Goal: Find specific page/section: Find specific page/section

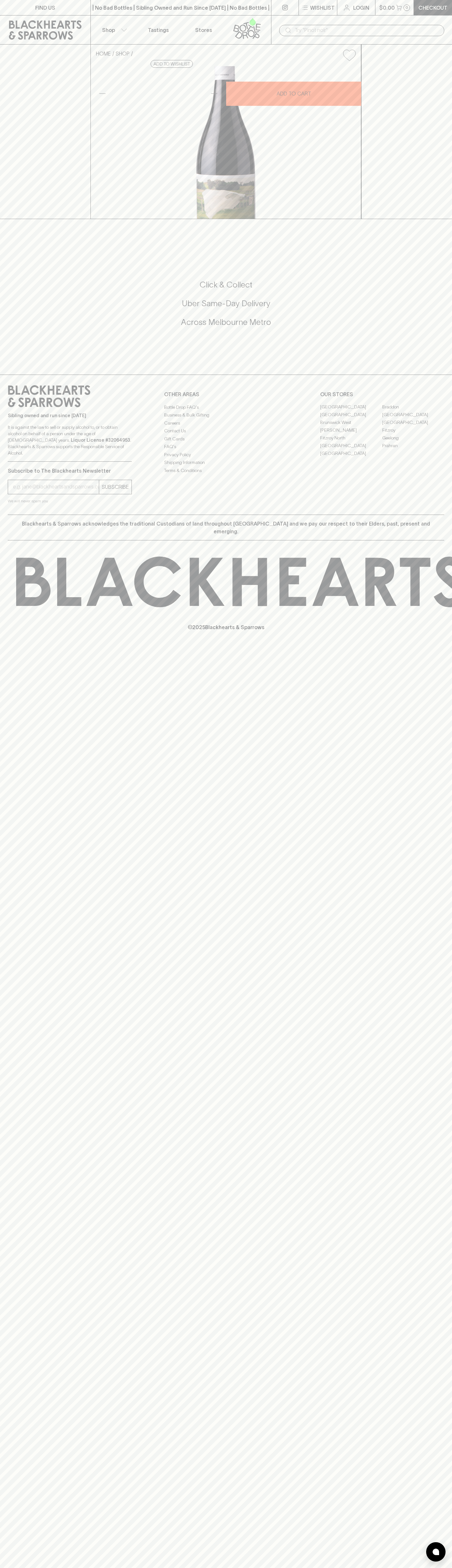
click at [422, 823] on div "FIND US | No Bad Bottles | Sibling Owned and Run Since 2006 | No Bad Bottles | …" at bounding box center [226, 784] width 452 height 1568
click at [124, 1567] on html "FIND US | No Bad Bottles | Sibling Owned and Run Since 2006 | No Bad Bottles | …" at bounding box center [226, 784] width 452 height 1568
click at [12, 965] on div "FIND US | No Bad Bottles | Sibling Owned and Run Since 2006 | No Bad Bottles | …" at bounding box center [226, 784] width 452 height 1568
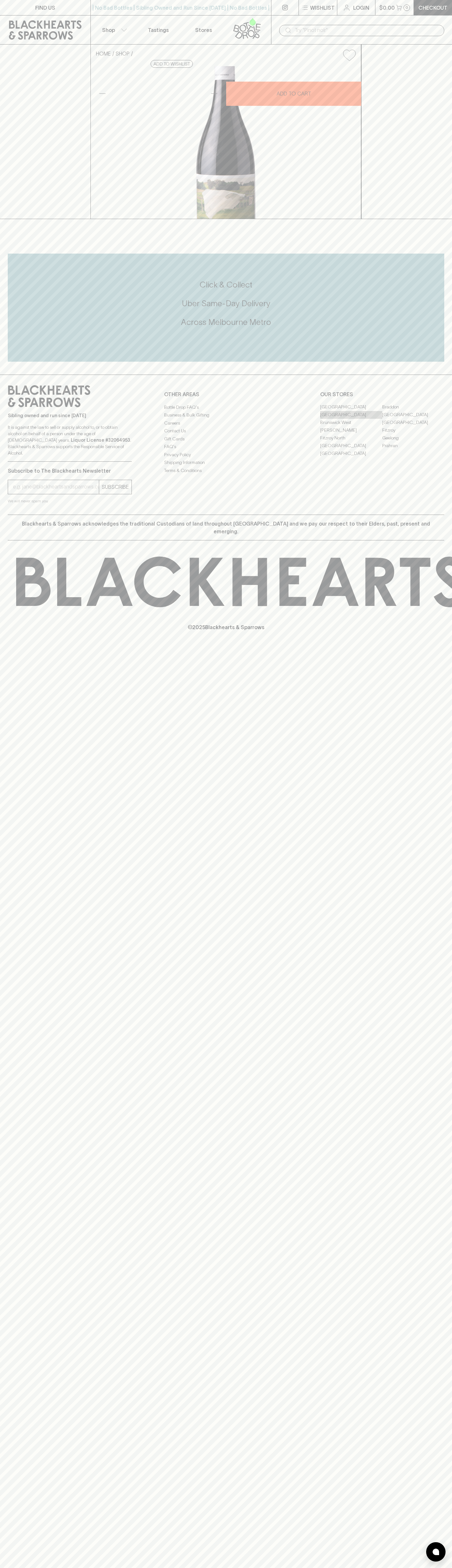
click at [351, 419] on link "[GEOGRAPHIC_DATA]" at bounding box center [351, 415] width 62 height 8
